Goal: Task Accomplishment & Management: Use online tool/utility

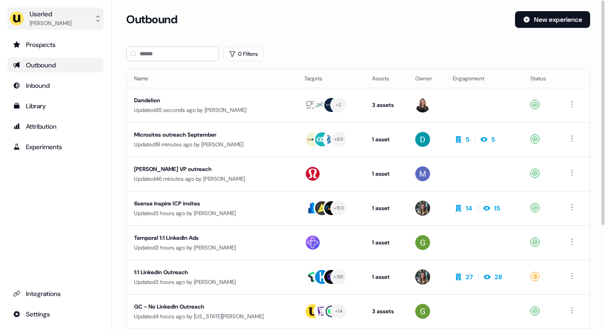
click at [56, 18] on div "Userled" at bounding box center [51, 13] width 42 height 9
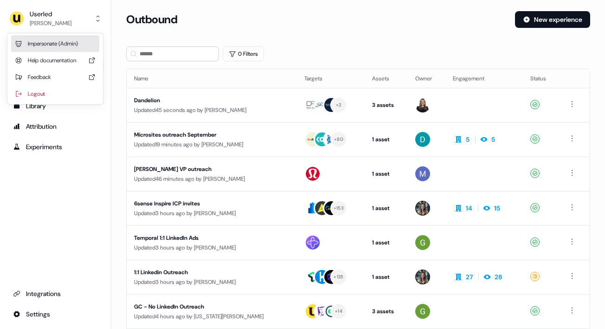
click at [52, 45] on div "Impersonate (Admin)" at bounding box center [55, 43] width 88 height 17
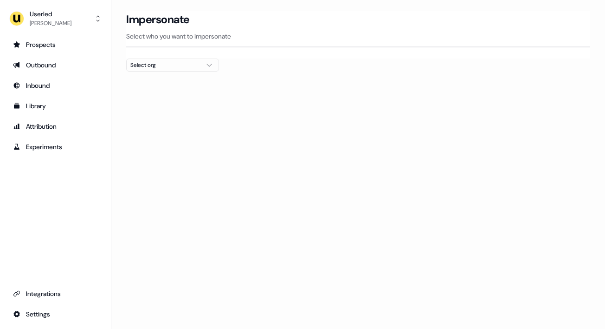
click at [150, 65] on div "Select org" at bounding box center [165, 64] width 70 height 9
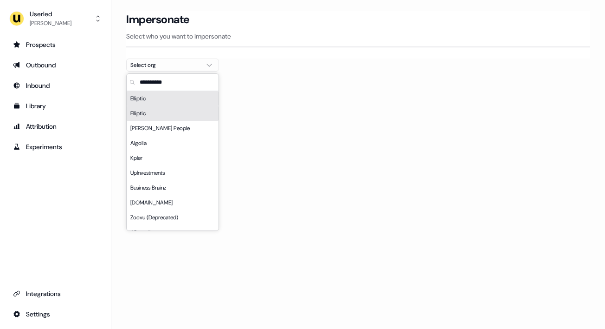
type input "*"
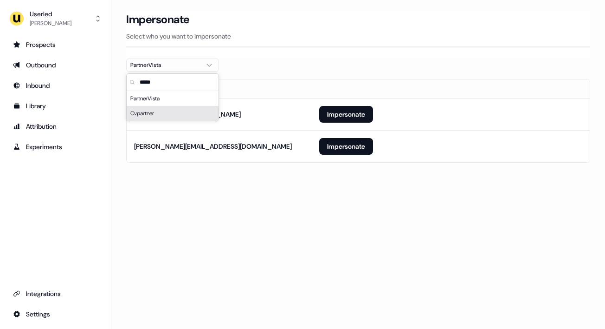
type input "*****"
click at [182, 212] on div "Loading... Impersonate Select who you want to impersonate PartnerVista Email [E…" at bounding box center [358, 164] width 494 height 329
click at [324, 111] on button "Impersonate" at bounding box center [346, 114] width 54 height 17
